Goal: Task Accomplishment & Management: Use online tool/utility

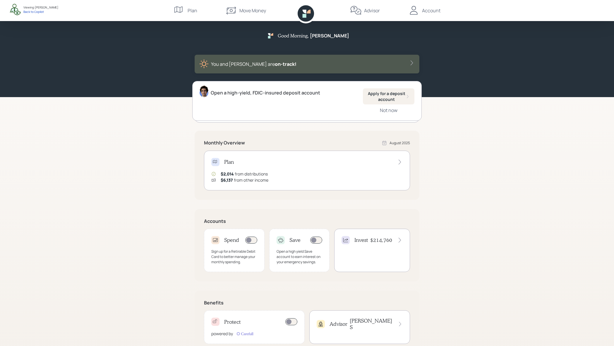
scroll to position [17, 0]
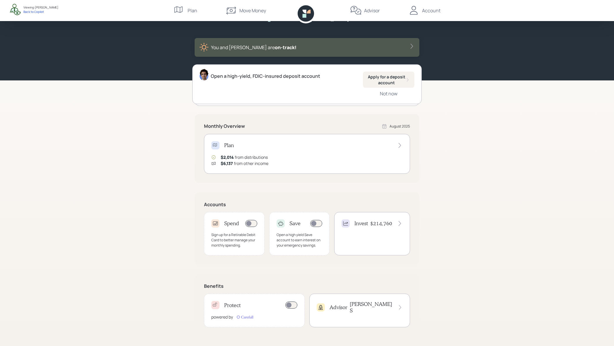
click at [367, 233] on div "Invest $214,760" at bounding box center [372, 233] width 76 height 43
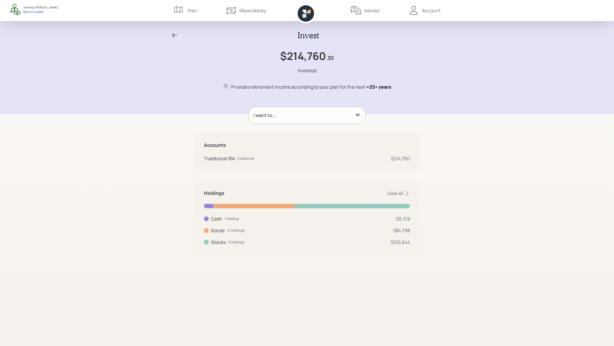
click at [325, 107] on div "I want to..." at bounding box center [307, 115] width 116 height 16
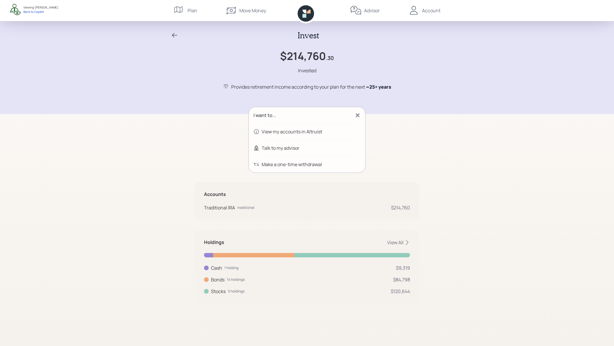
click at [348, 212] on div "Accounts Traditional IRA traditional $214,760" at bounding box center [307, 201] width 225 height 38
click at [362, 117] on div "I want to..." at bounding box center [307, 115] width 116 height 16
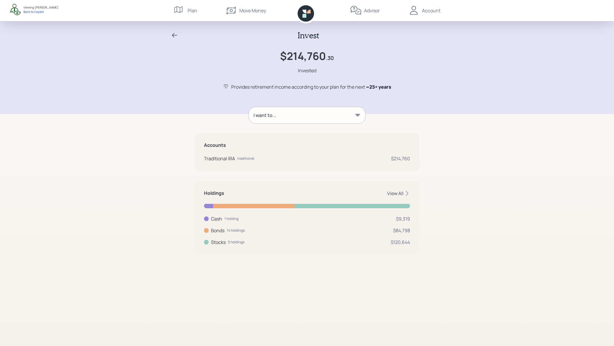
click at [401, 190] on div "View All" at bounding box center [398, 193] width 23 height 6
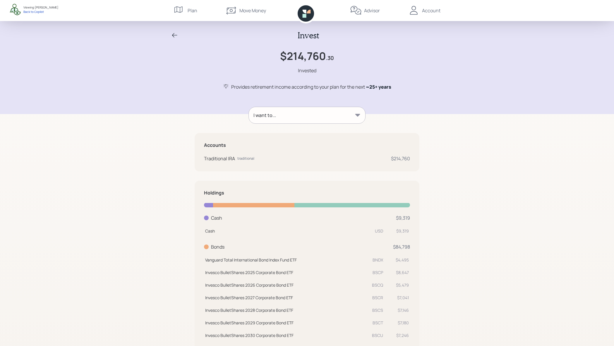
scroll to position [1, 0]
click at [304, 109] on div "I want to..." at bounding box center [307, 114] width 116 height 16
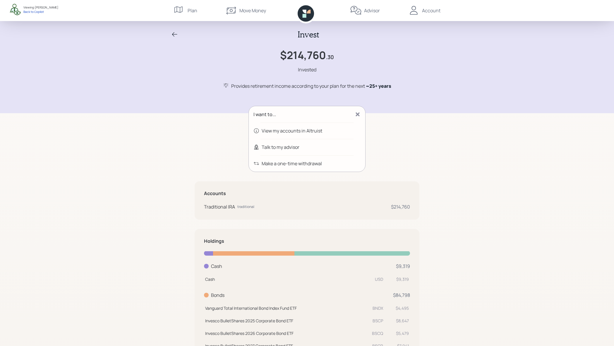
click at [276, 85] on div "Provides retirement income according to your plan for the next ~ 25+ years" at bounding box center [311, 85] width 160 height 7
click at [189, 128] on div "Invest $214,760 .30 Invested Provides retirement income according to your plan …" at bounding box center [307, 290] width 614 height 583
click at [209, 144] on div "I want to... View my accounts in Altruist Talk to my advisor Make a one-time wi…" at bounding box center [307, 336] width 225 height 460
click at [293, 133] on div "View my accounts in Altruist" at bounding box center [292, 130] width 61 height 7
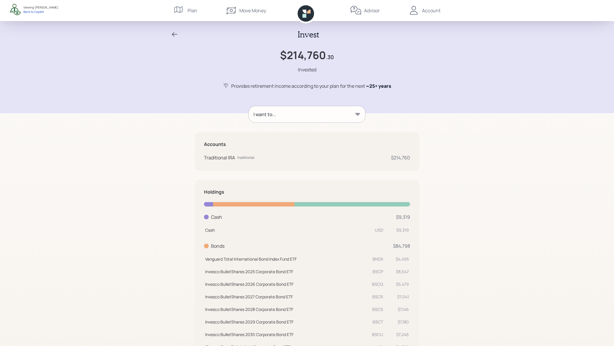
click at [306, 115] on div "I want to..." at bounding box center [307, 114] width 116 height 16
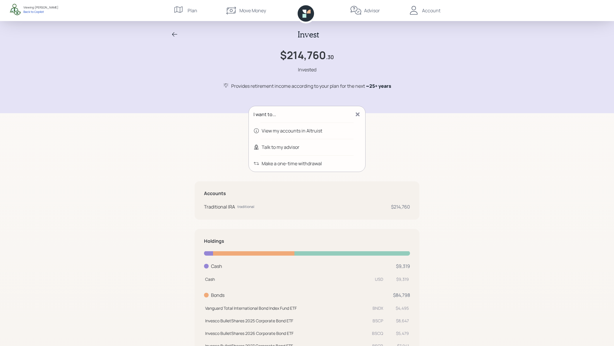
click at [308, 132] on div "View my accounts in Altruist" at bounding box center [292, 130] width 61 height 7
